Goal: Task Accomplishment & Management: Complete application form

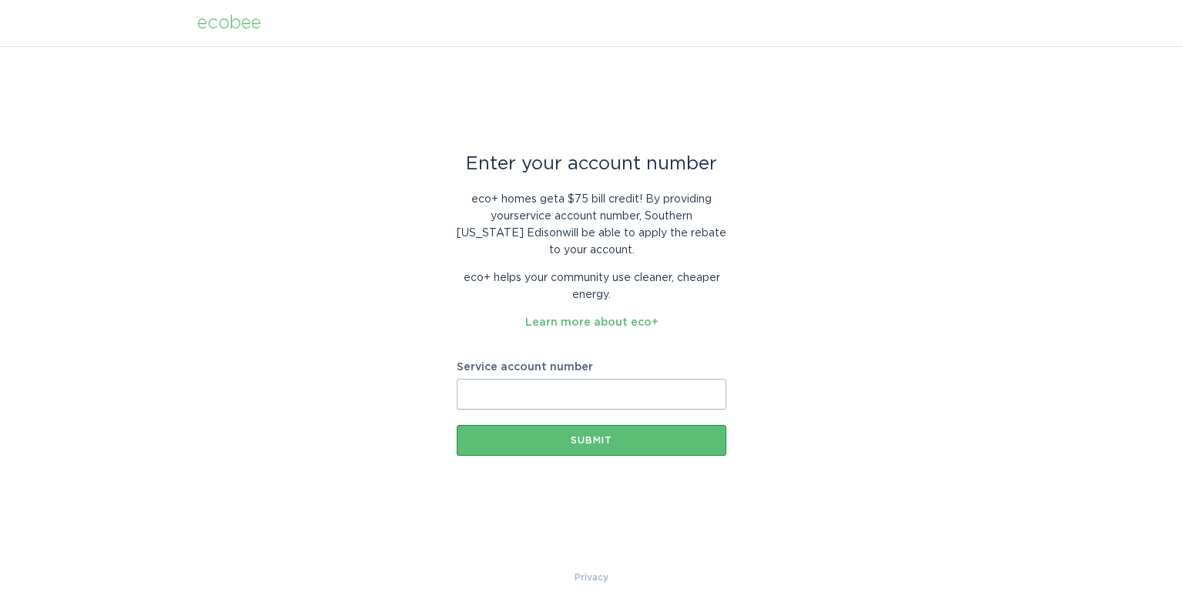
click at [576, 391] on input "Service account number" at bounding box center [592, 394] width 270 height 31
click at [555, 388] on input "Service account number" at bounding box center [592, 394] width 270 height 31
paste input "700598235824"
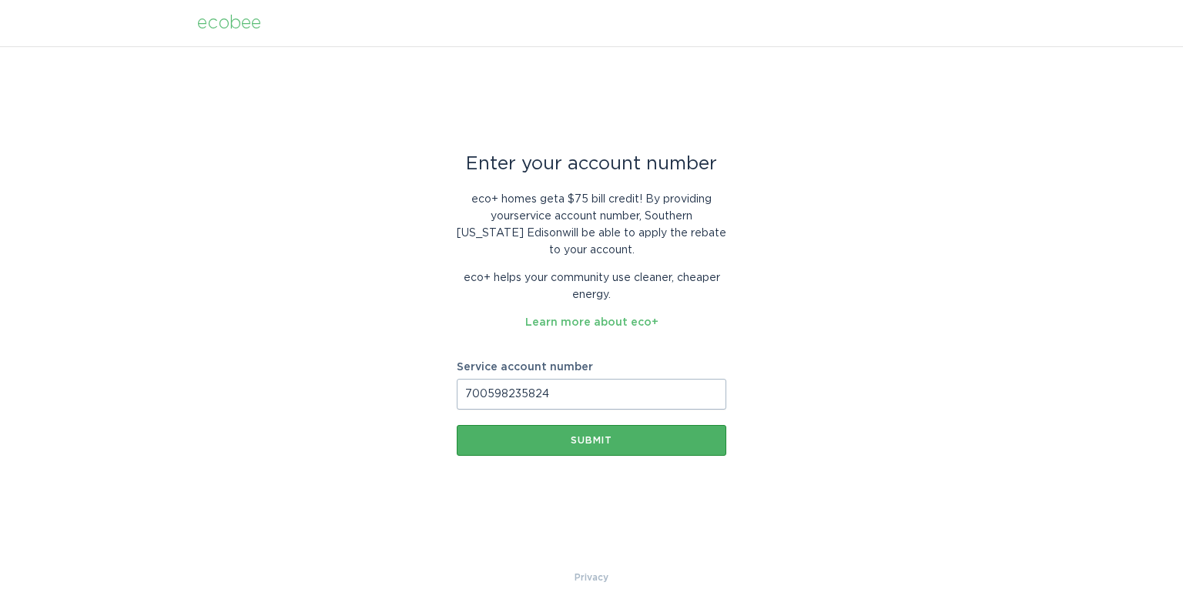
type input "700598235824"
click at [592, 439] on div "Submit" at bounding box center [592, 440] width 254 height 9
